Goal: Task Accomplishment & Management: Manage account settings

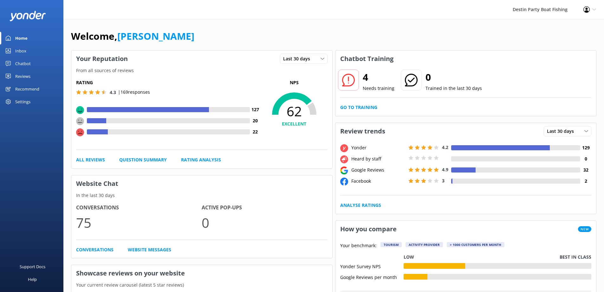
click at [28, 52] on link "Inbox" at bounding box center [31, 50] width 63 height 13
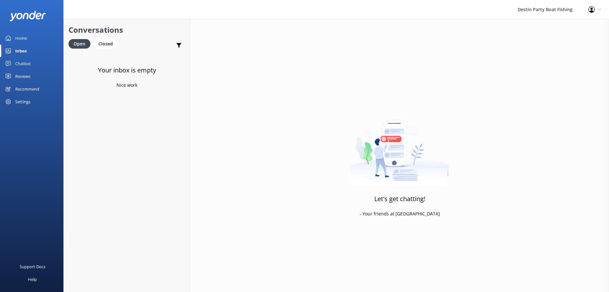
click at [26, 79] on div "Reviews" at bounding box center [22, 76] width 15 height 13
